Goal: Task Accomplishment & Management: Use online tool/utility

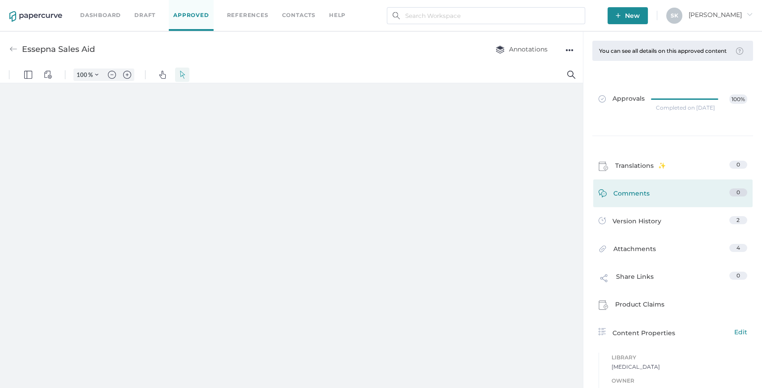
type input "163"
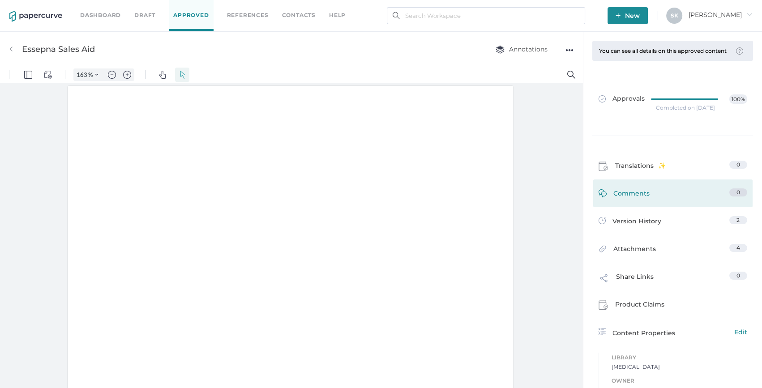
scroll to position [0, 0]
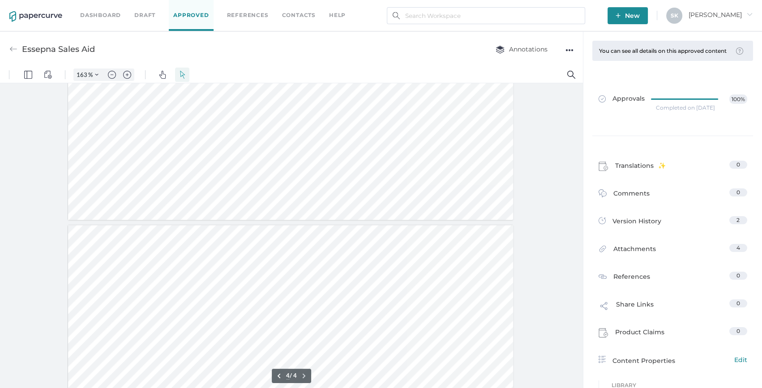
type input "3"
click at [111, 16] on link "Dashboard" at bounding box center [100, 15] width 41 height 10
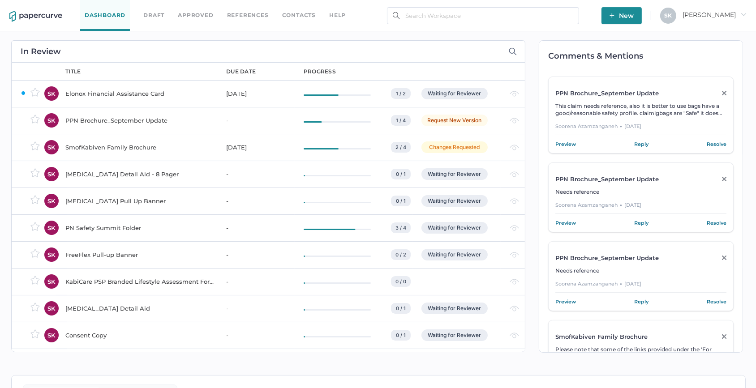
click at [121, 151] on div "SmofKabiven Family Brochure" at bounding box center [140, 147] width 150 height 11
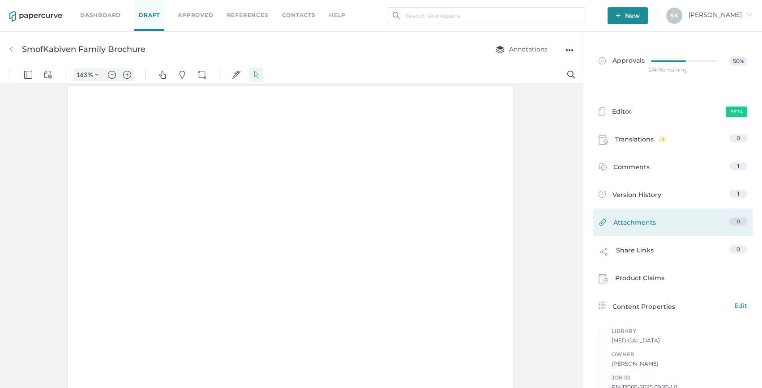
type input "163"
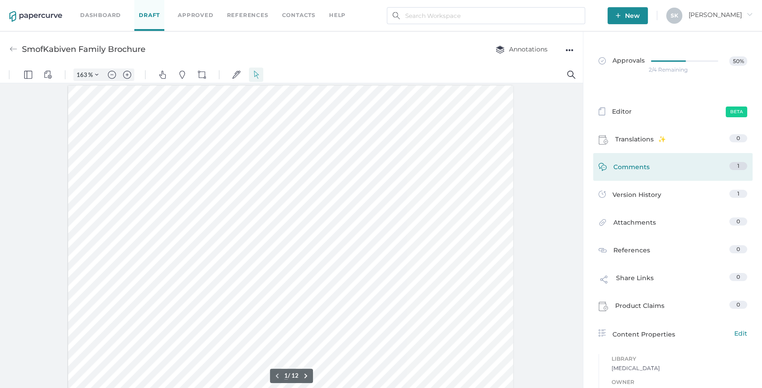
click at [701, 168] on link "Comments 1" at bounding box center [672, 169] width 149 height 14
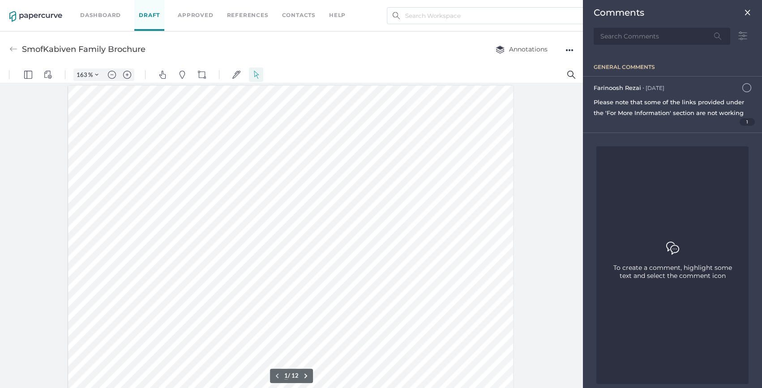
scroll to position [4, 0]
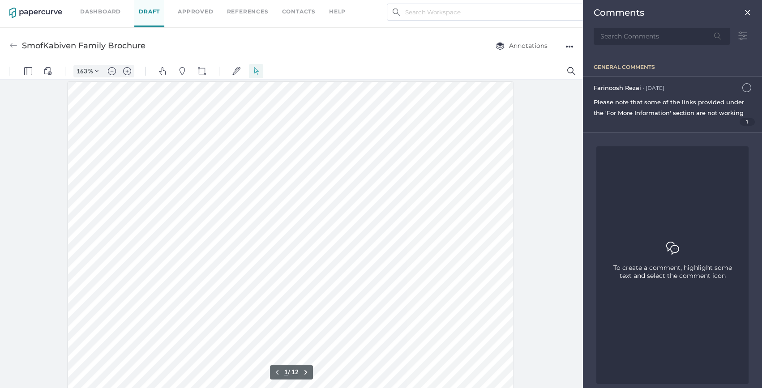
click at [650, 112] on span "Please note that some of the links provided under the 'For More Information' se…" at bounding box center [669, 107] width 150 height 18
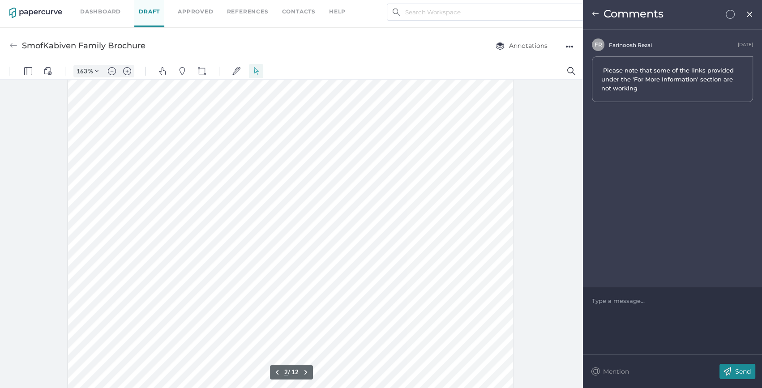
scroll to position [652, 0]
type input "11"
click at [351, 221] on span at bounding box center [282, 221] width 195 height 9
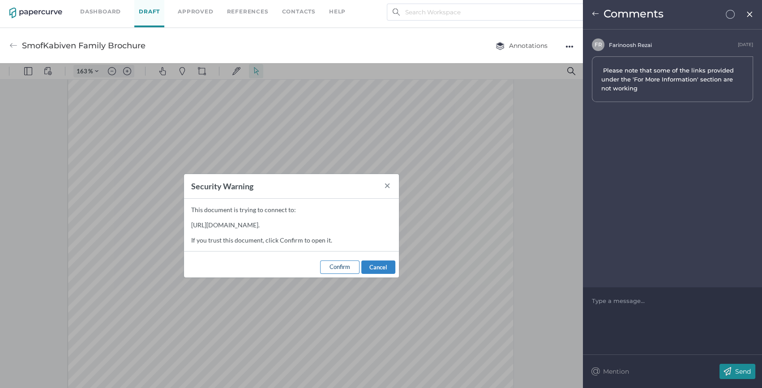
click at [339, 266] on span "Confirm" at bounding box center [339, 266] width 21 height 7
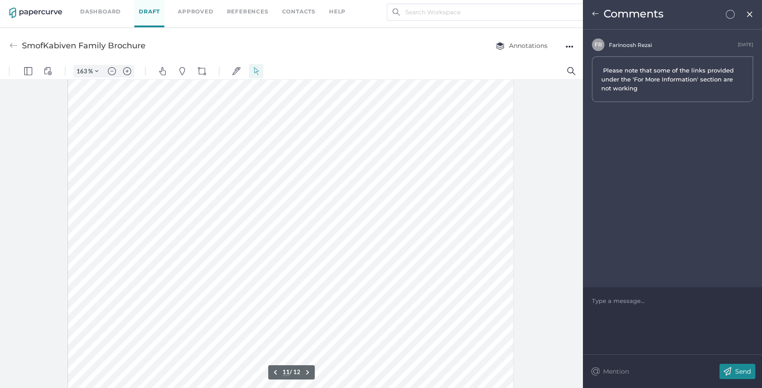
scroll to position [5983, 0]
click at [269, 290] on span at bounding box center [335, 288] width 195 height 9
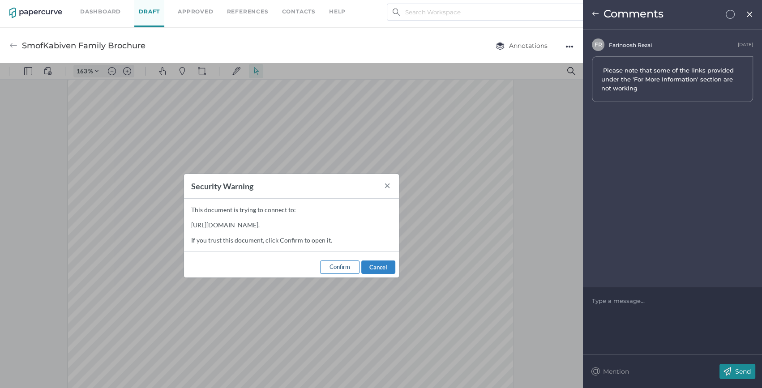
click at [342, 269] on span "Confirm" at bounding box center [339, 266] width 21 height 7
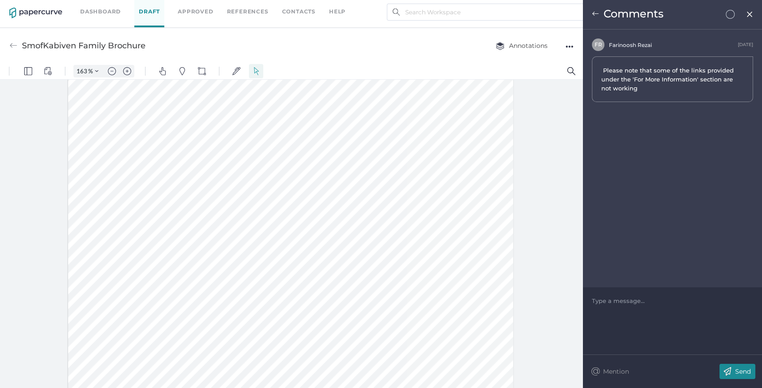
click at [309, 287] on span at bounding box center [335, 288] width 195 height 9
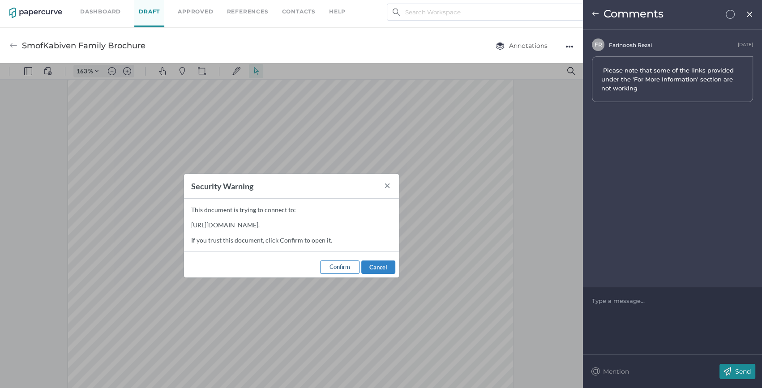
click at [346, 269] on span "Confirm" at bounding box center [339, 266] width 21 height 7
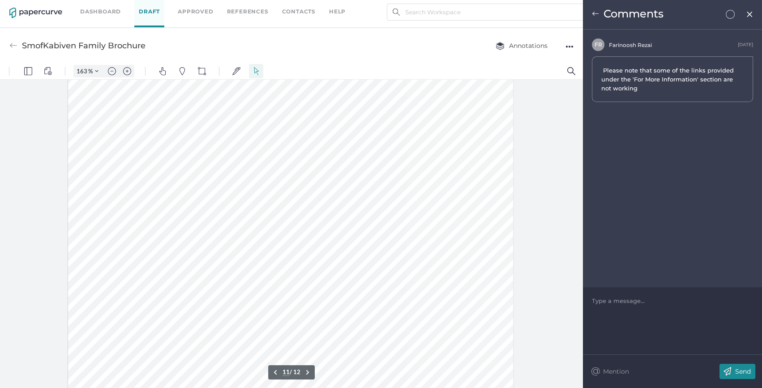
scroll to position [5861, 0]
